Goal: Information Seeking & Learning: Compare options

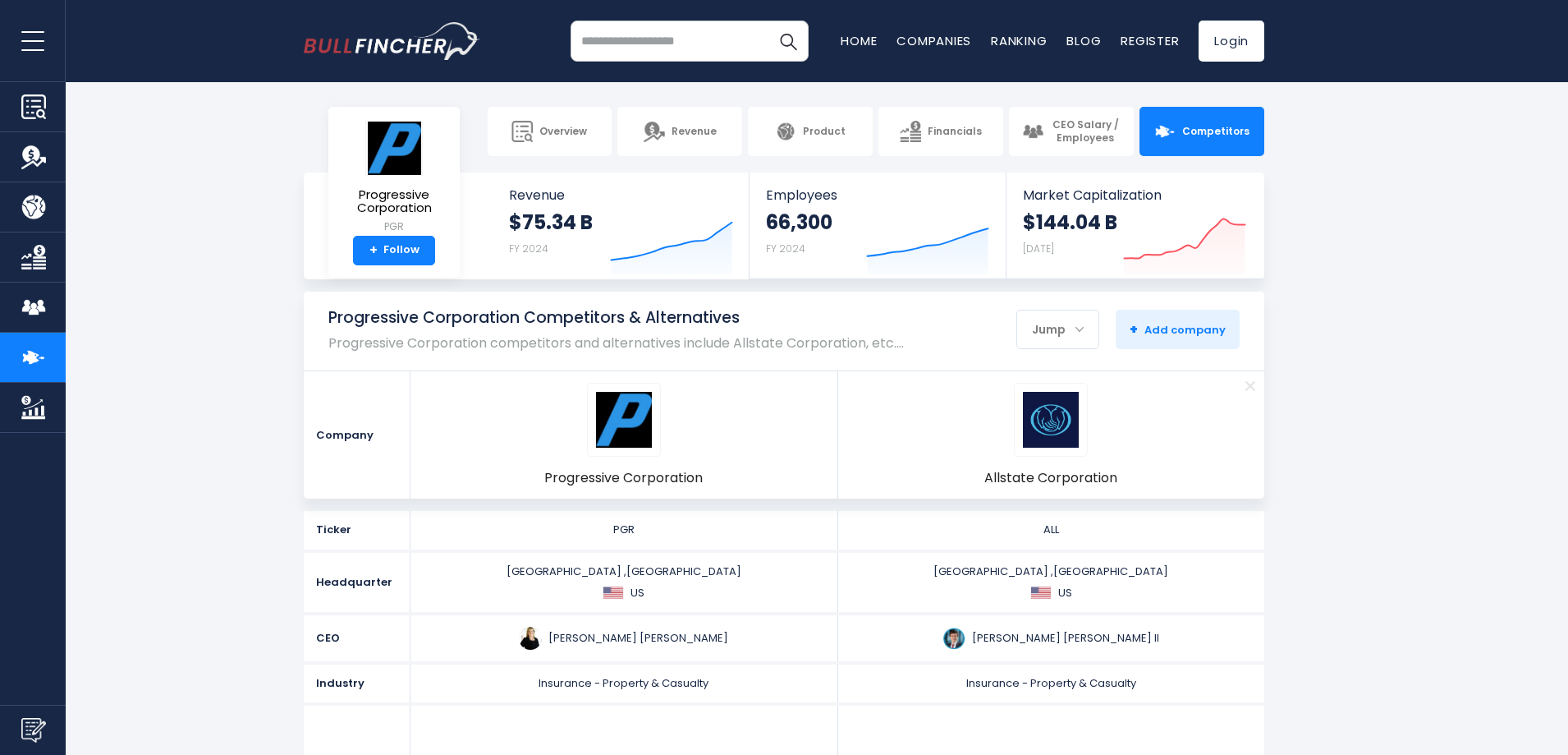
click at [1239, 389] on span "Remove" at bounding box center [1250, 385] width 54 height 18
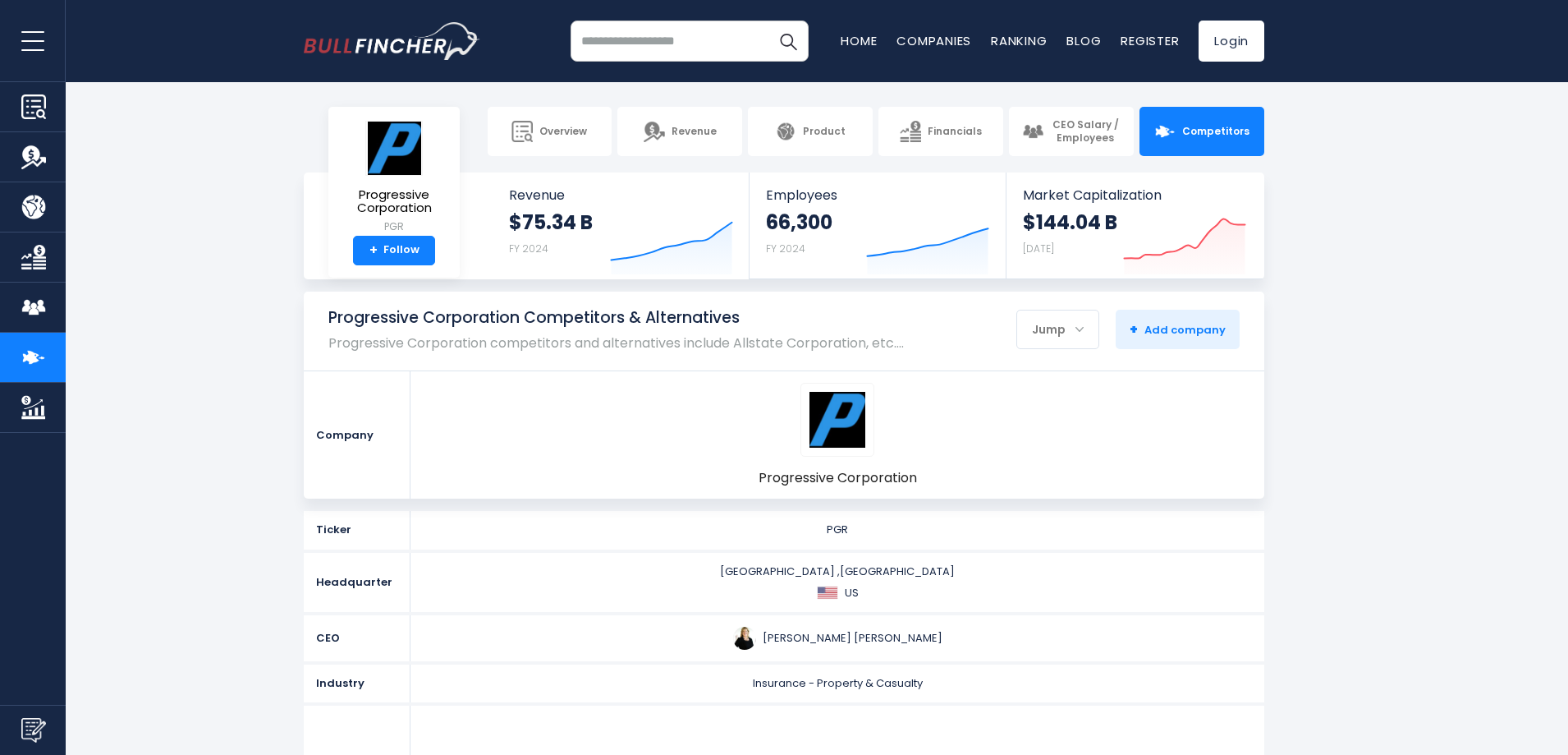
click at [1176, 124] on img at bounding box center [1165, 131] width 21 height 21
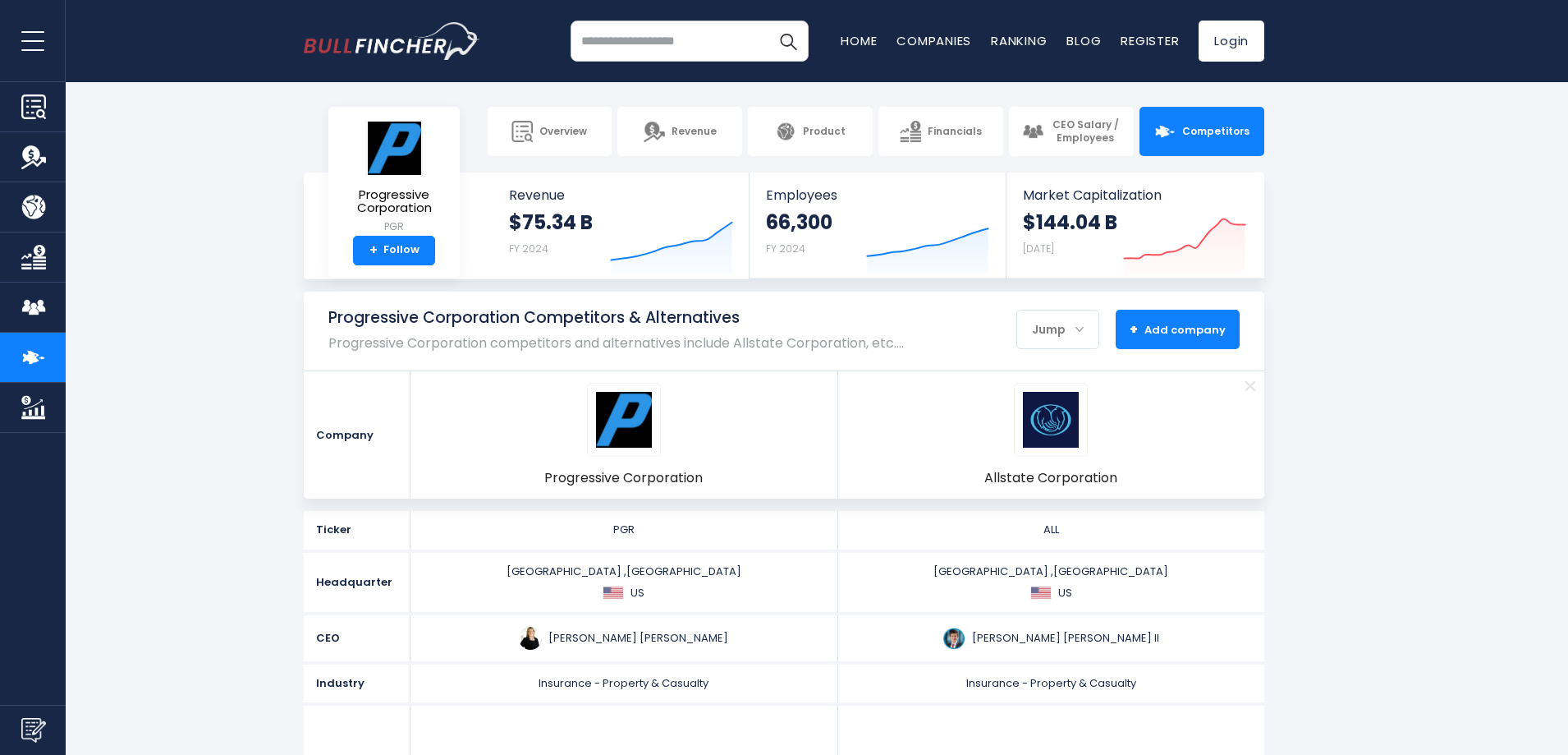
click at [1209, 324] on span "+ Add company" at bounding box center [1178, 329] width 96 height 15
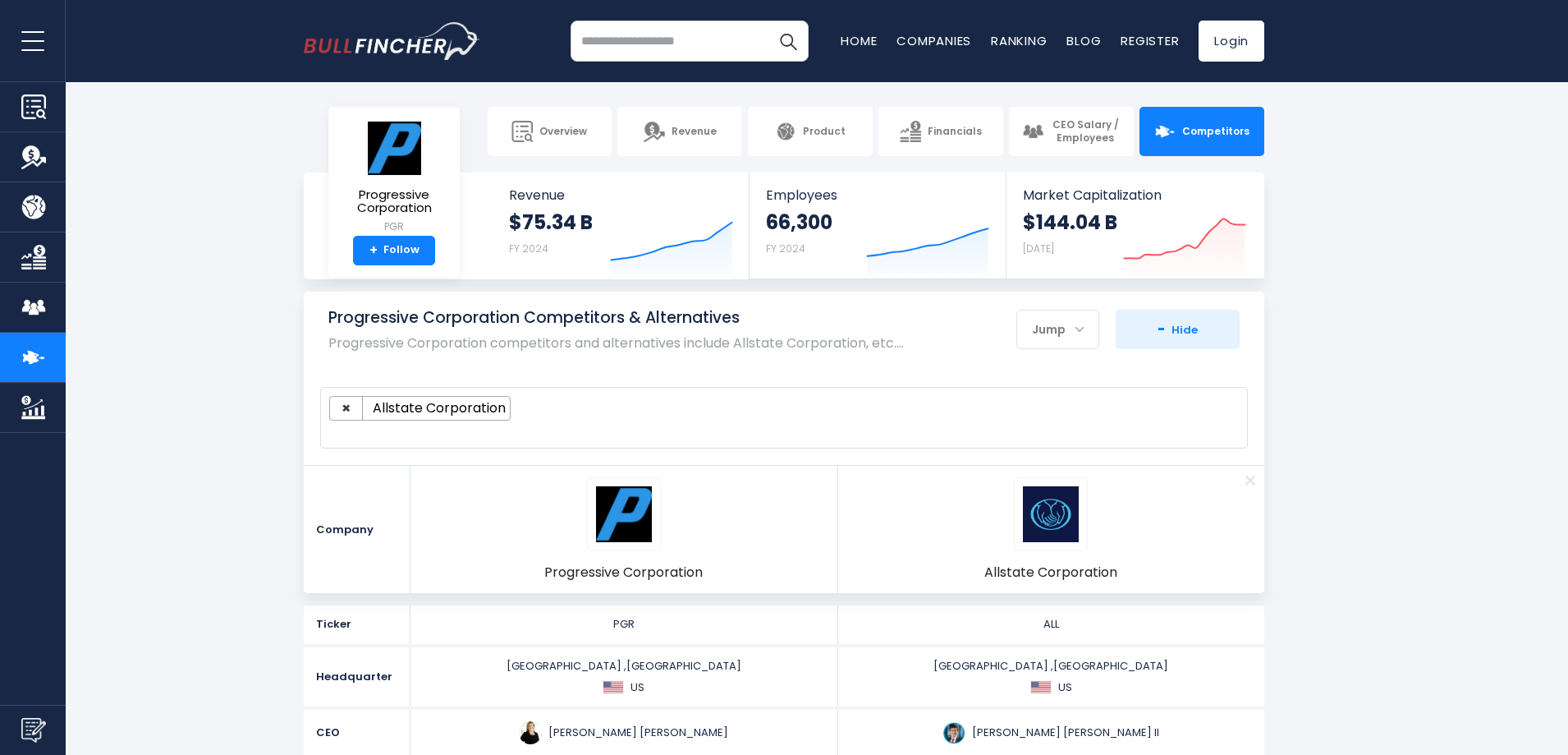
click at [602, 417] on ul "× Allstate Corporation" at bounding box center [777, 408] width 895 height 25
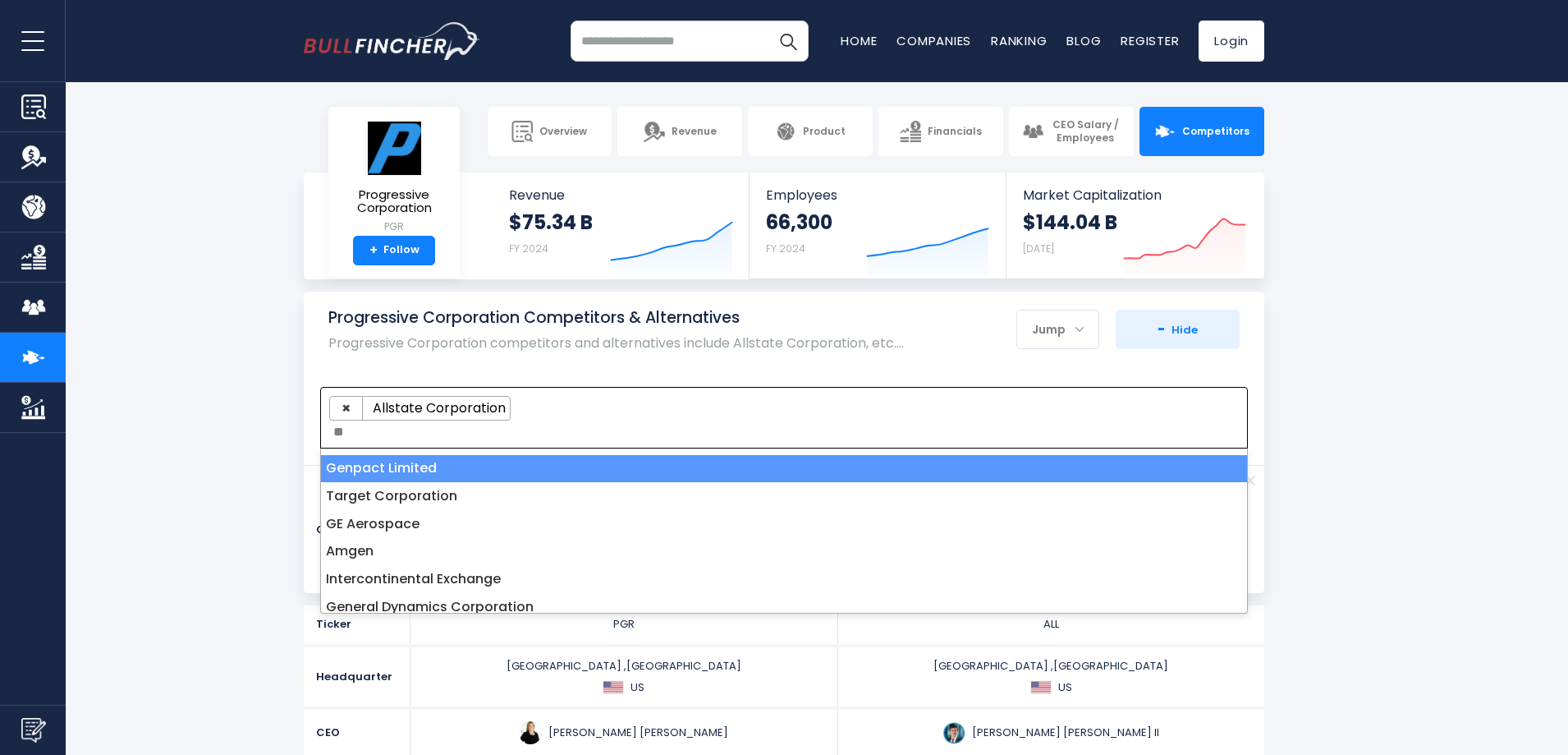
type textarea "*"
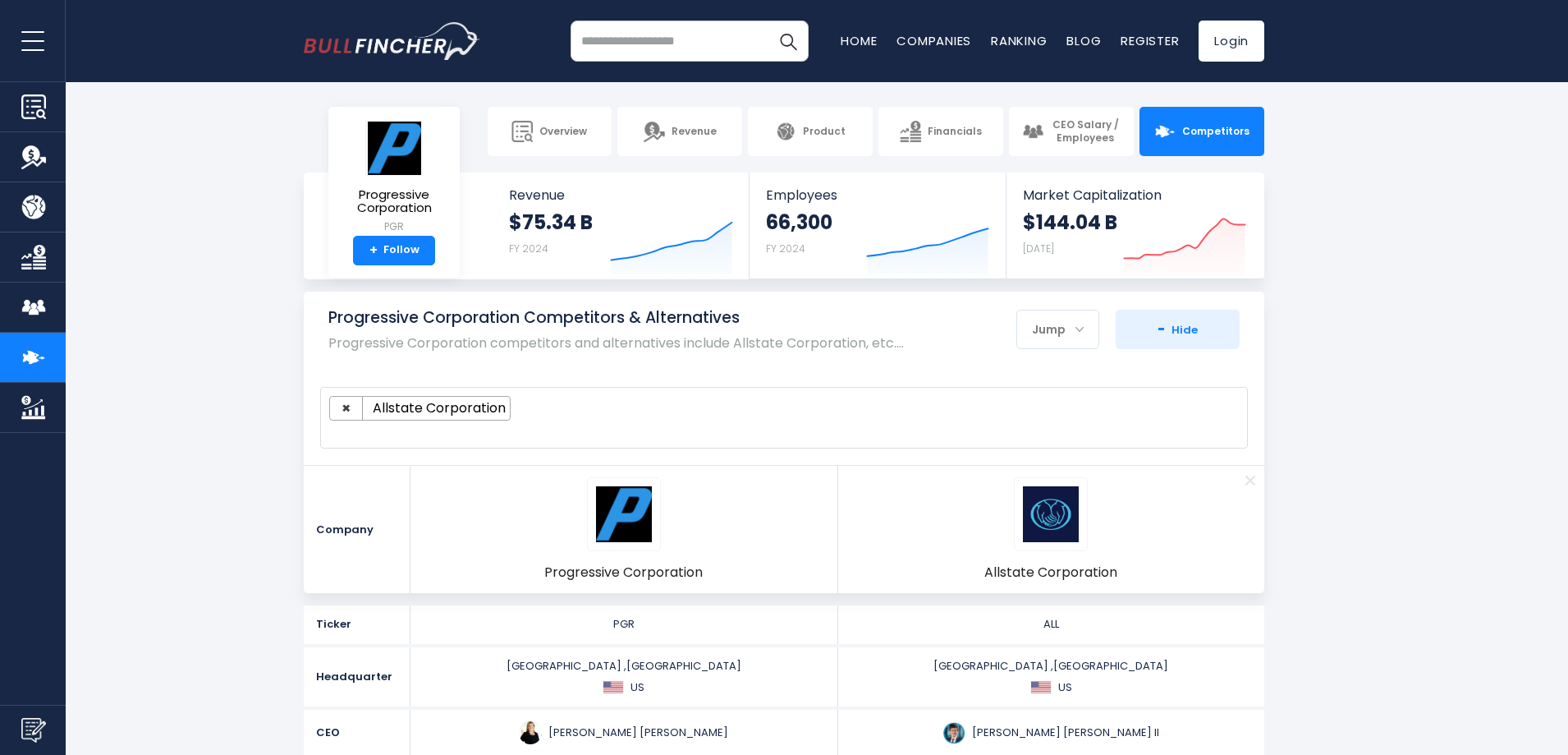
click at [1297, 463] on section "Progressive Corporation Competitors & Alternatives Progressive Corporation comp…" at bounding box center [784, 442] width 1568 height 301
